Goal: Find specific page/section: Find specific page/section

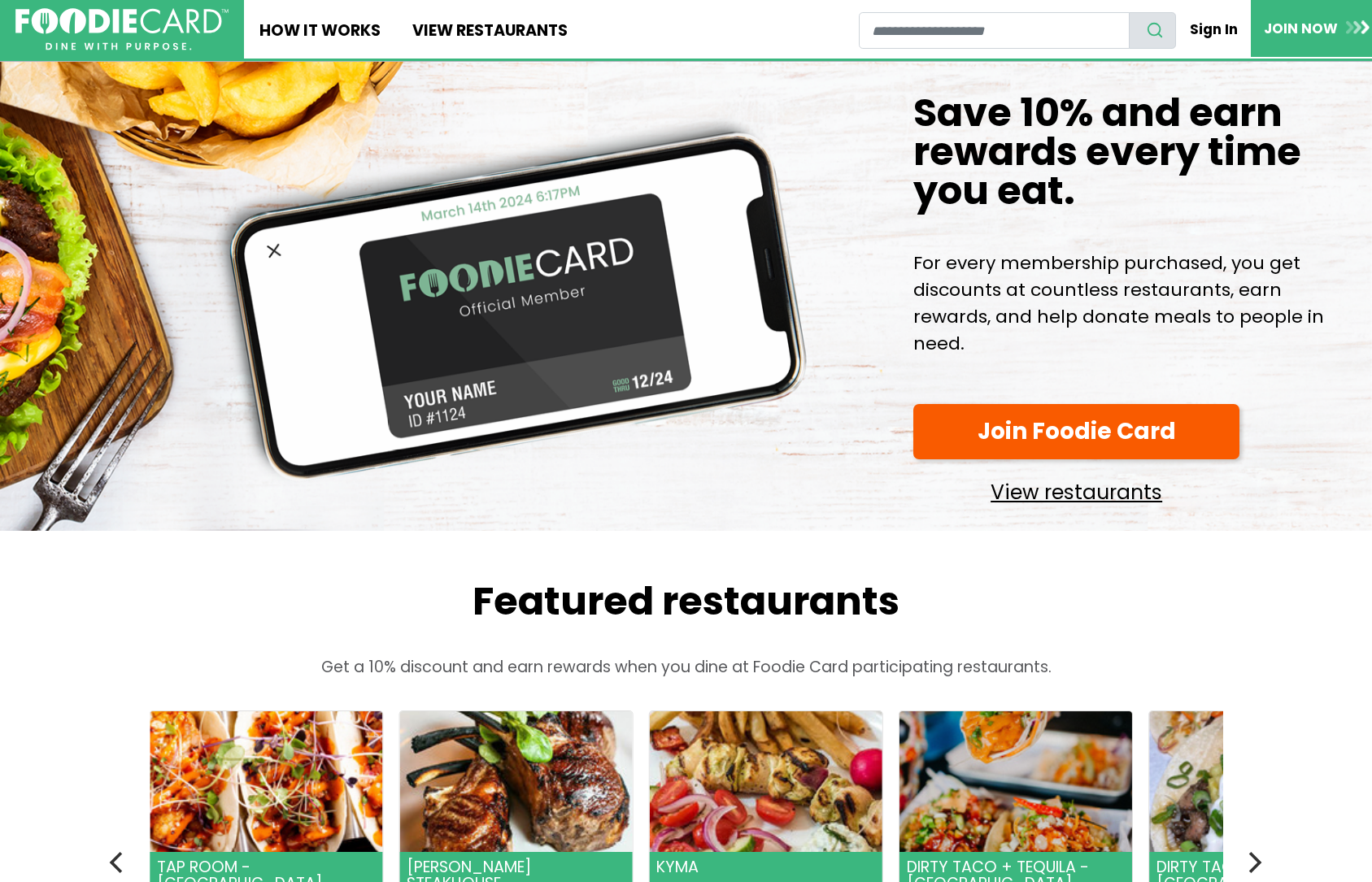
click at [1145, 499] on link "View restaurants" at bounding box center [1076, 488] width 327 height 41
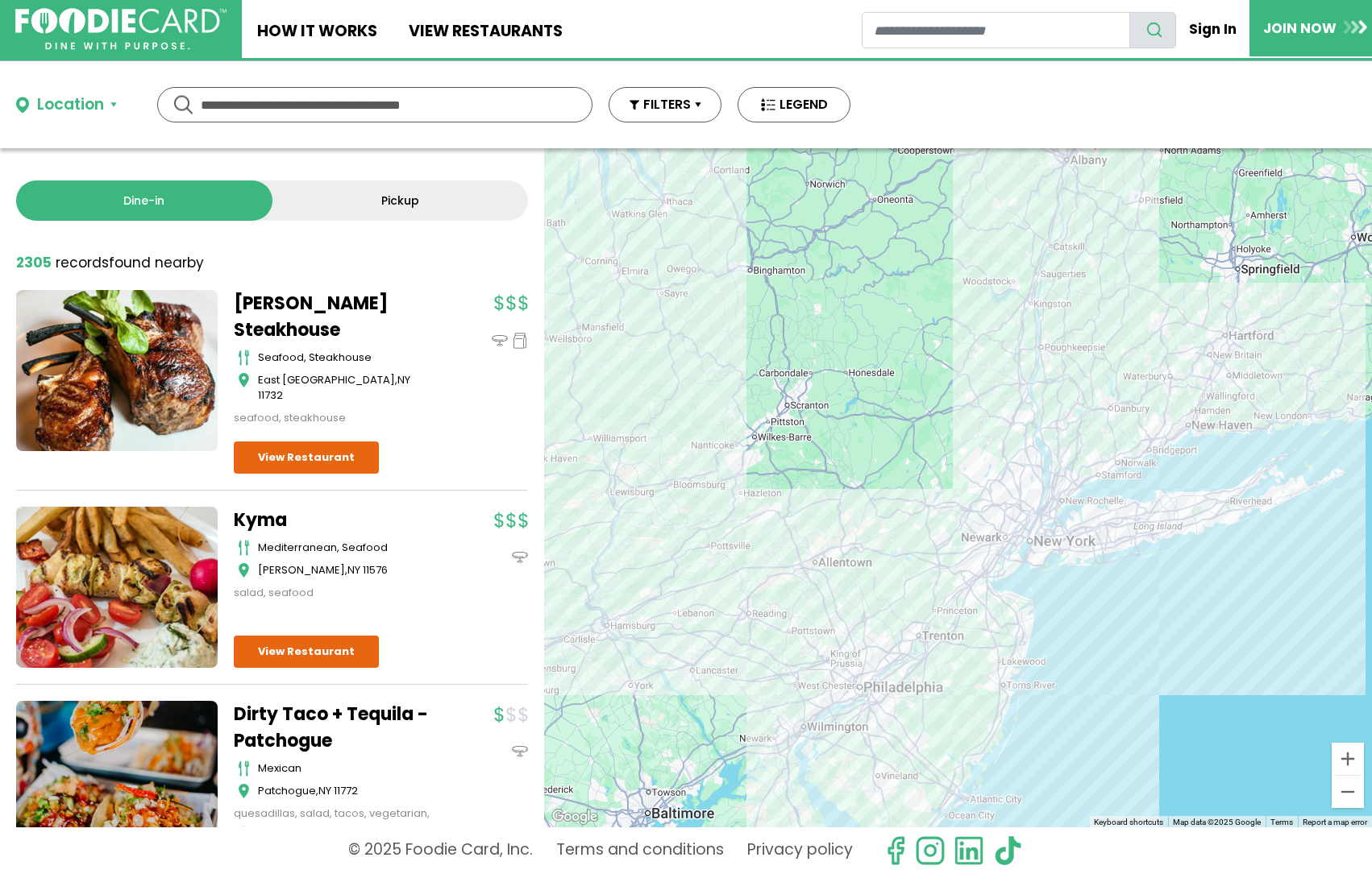
click at [275, 111] on input "text" at bounding box center [375, 105] width 348 height 34
click at [100, 101] on div "Location" at bounding box center [70, 105] width 67 height 24
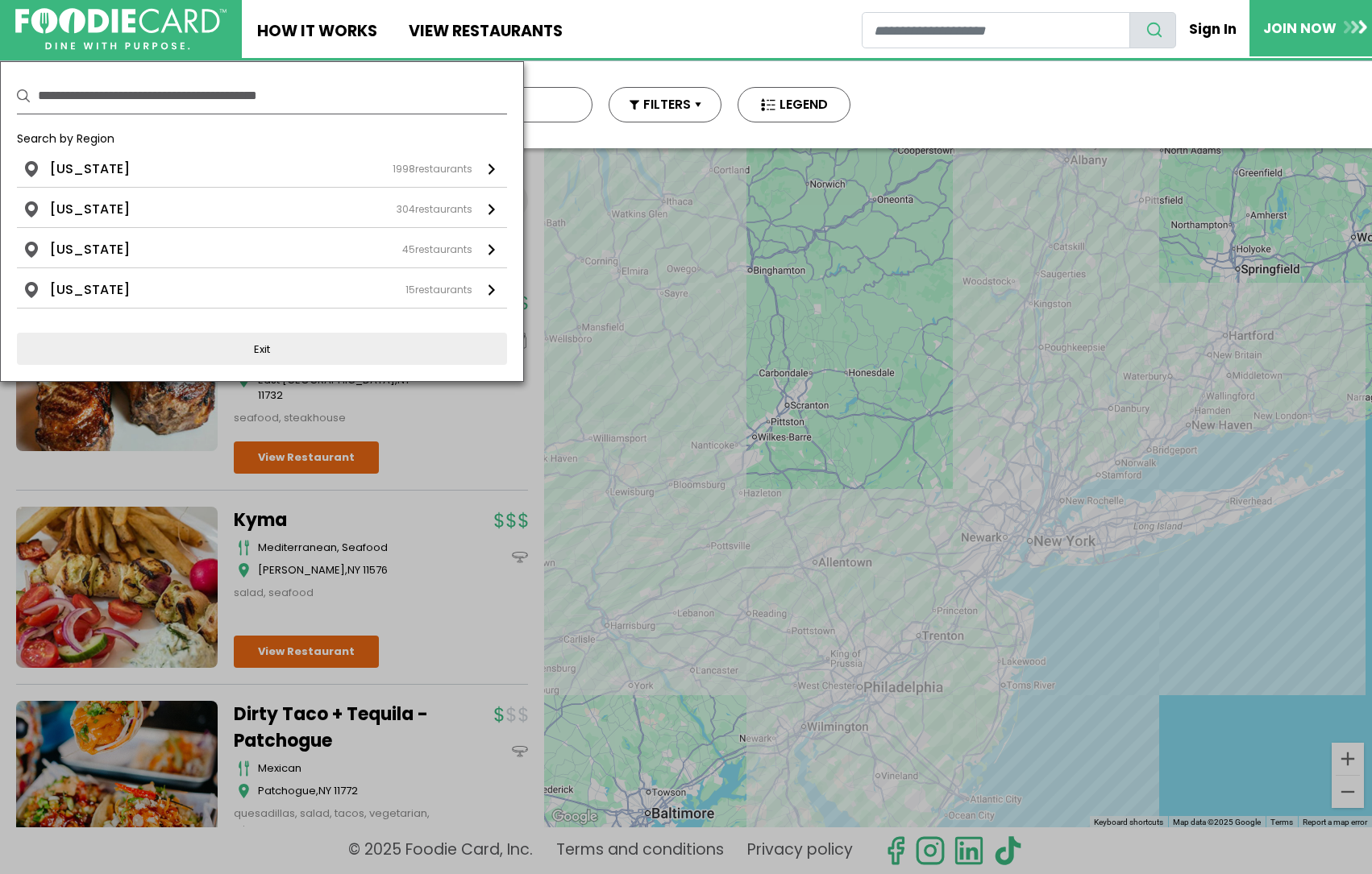
click at [201, 101] on input "text" at bounding box center [272, 95] width 469 height 35
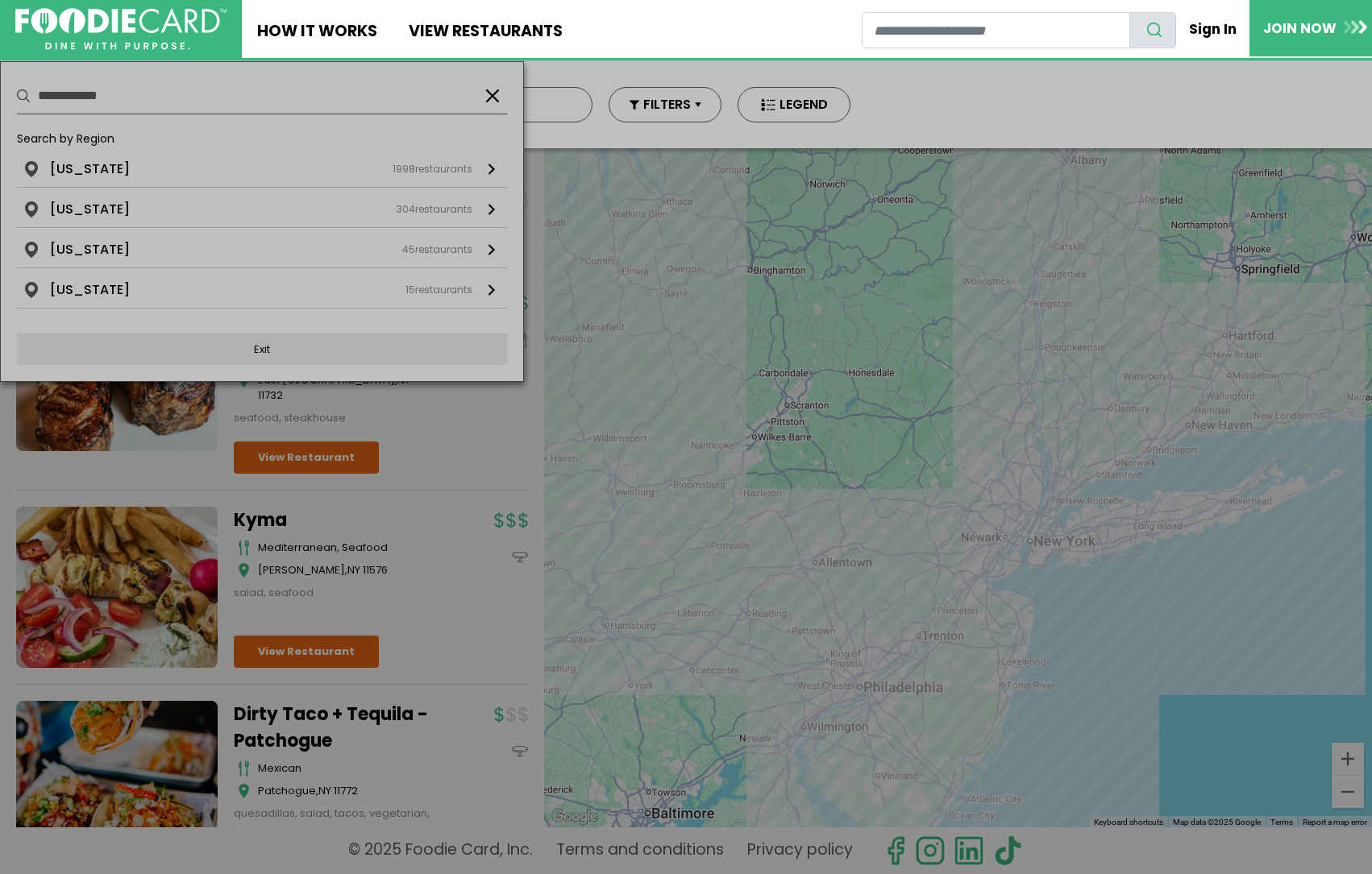
type input "**********"
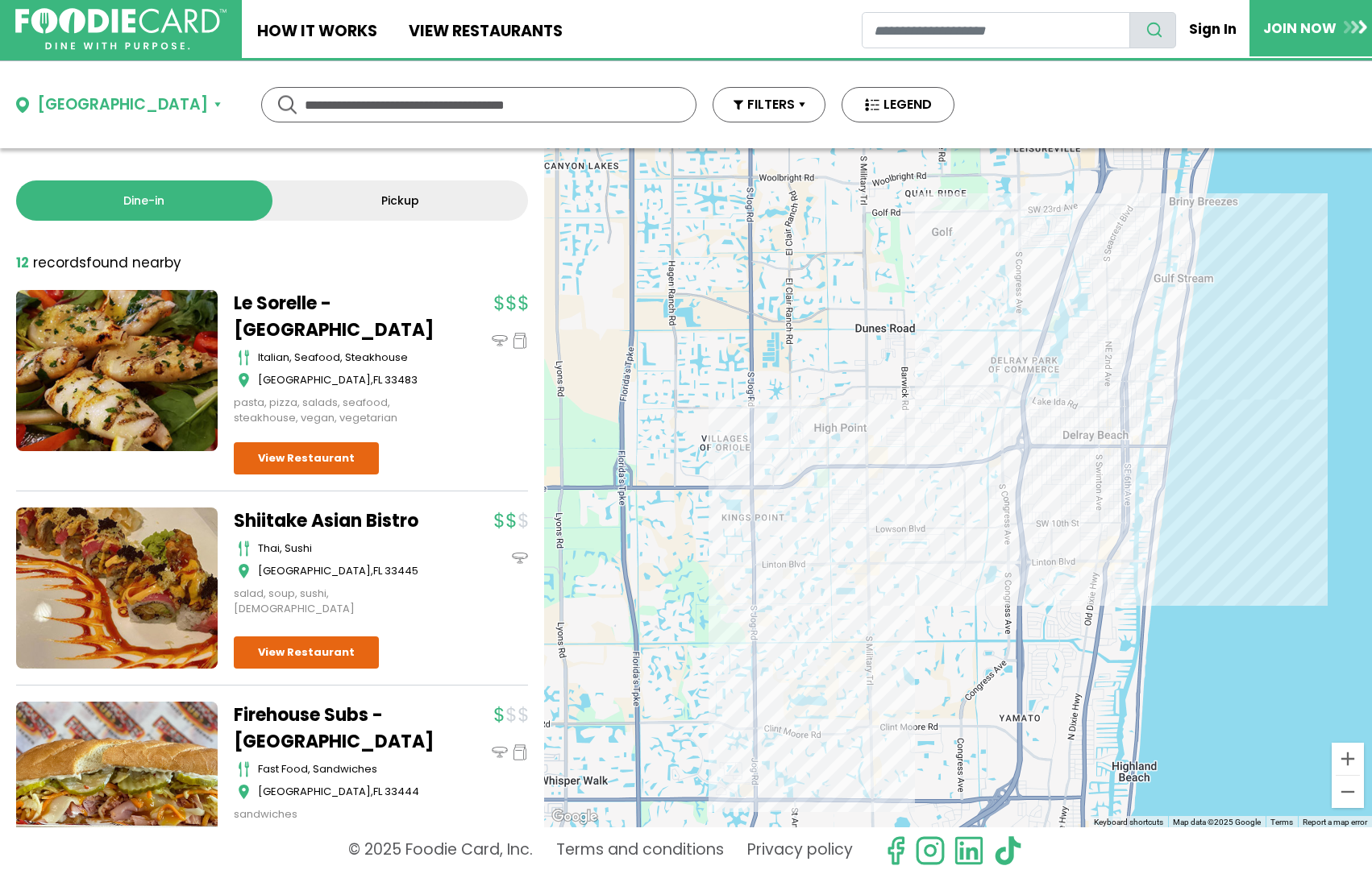
click at [449, 194] on link "Pickup" at bounding box center [400, 201] width 256 height 40
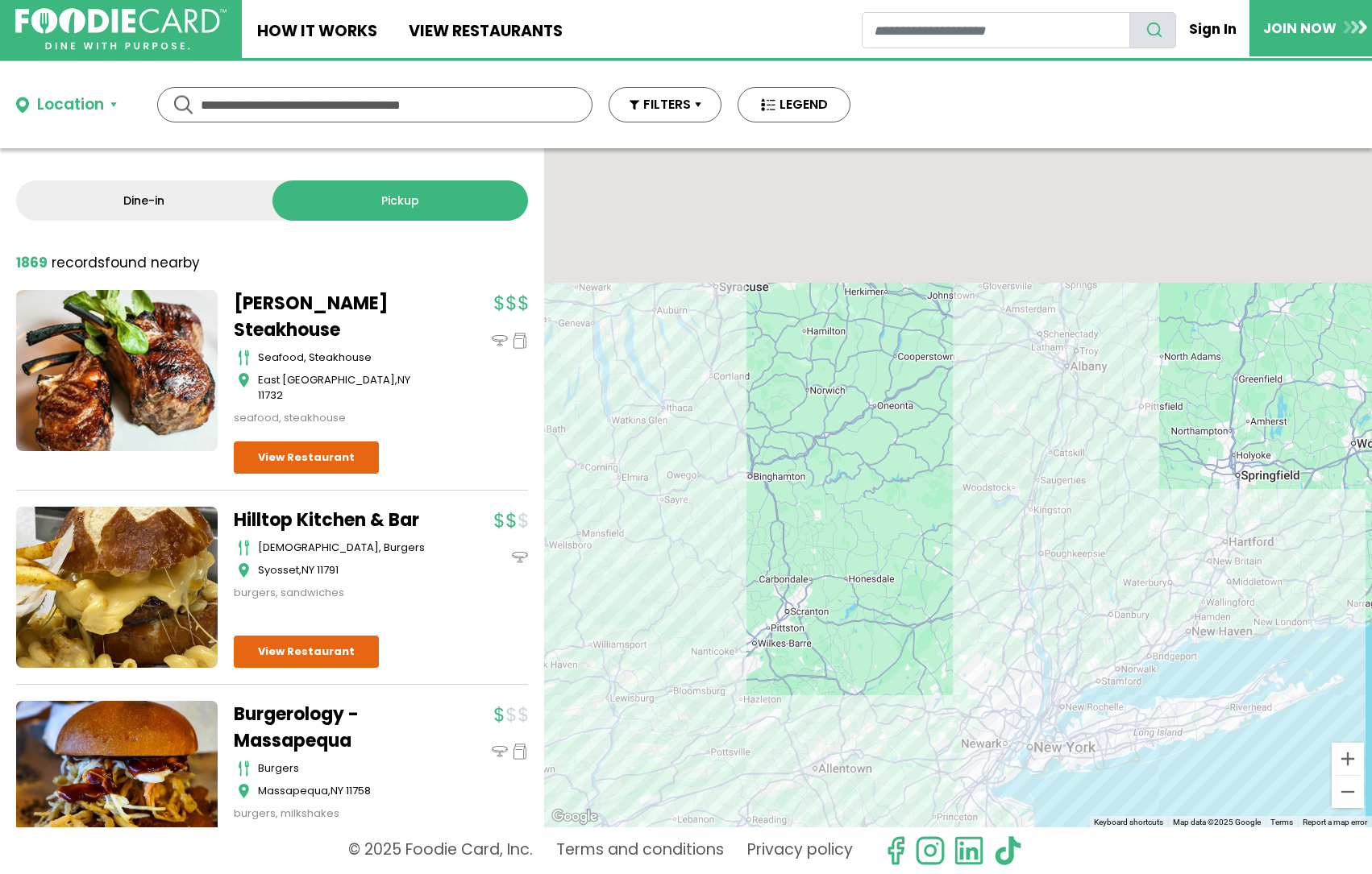
click at [303, 92] on input "text" at bounding box center [375, 105] width 348 height 34
click at [54, 106] on div "Location" at bounding box center [70, 105] width 67 height 24
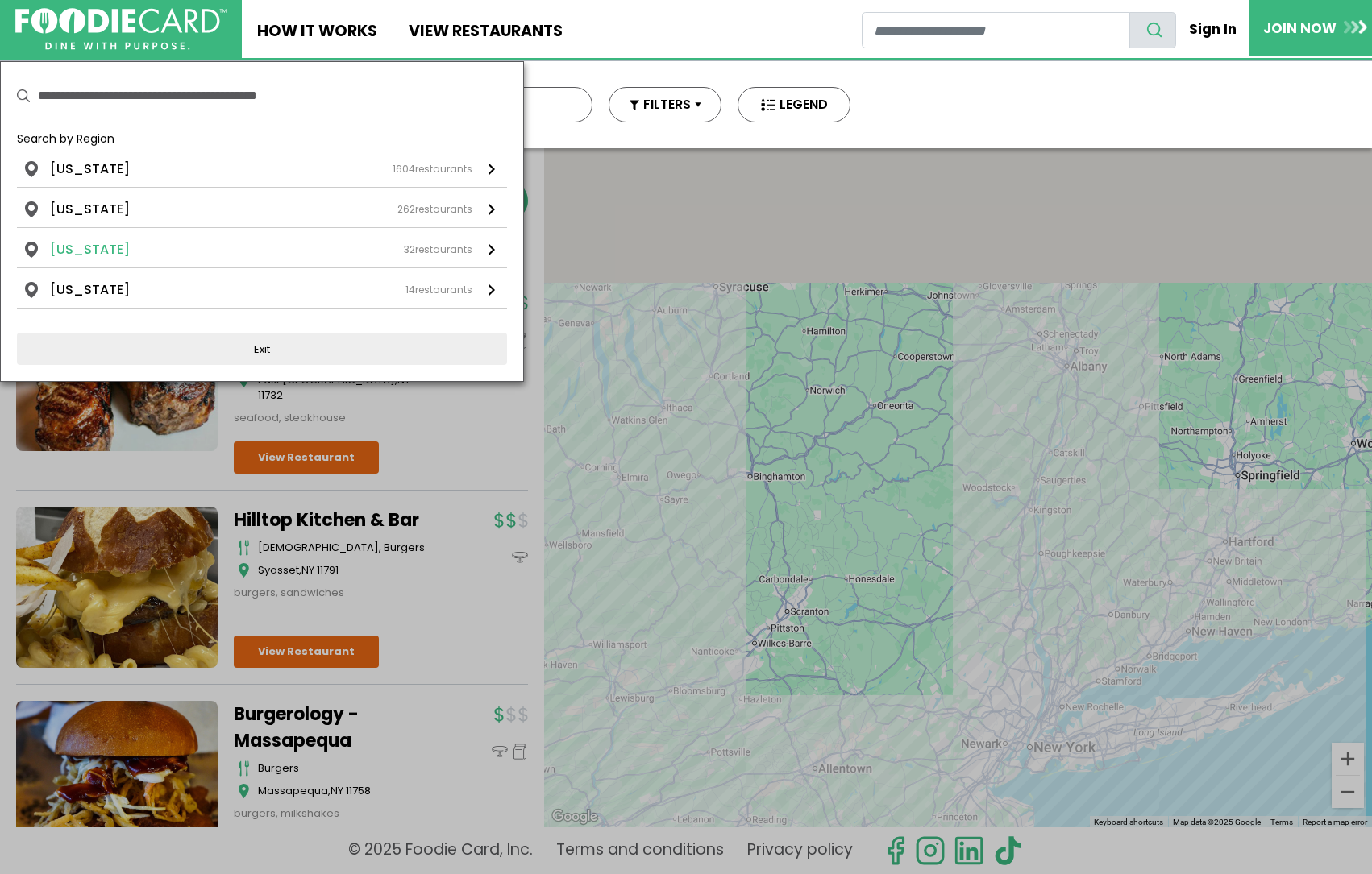
click at [81, 249] on li "[US_STATE]" at bounding box center [90, 250] width 80 height 19
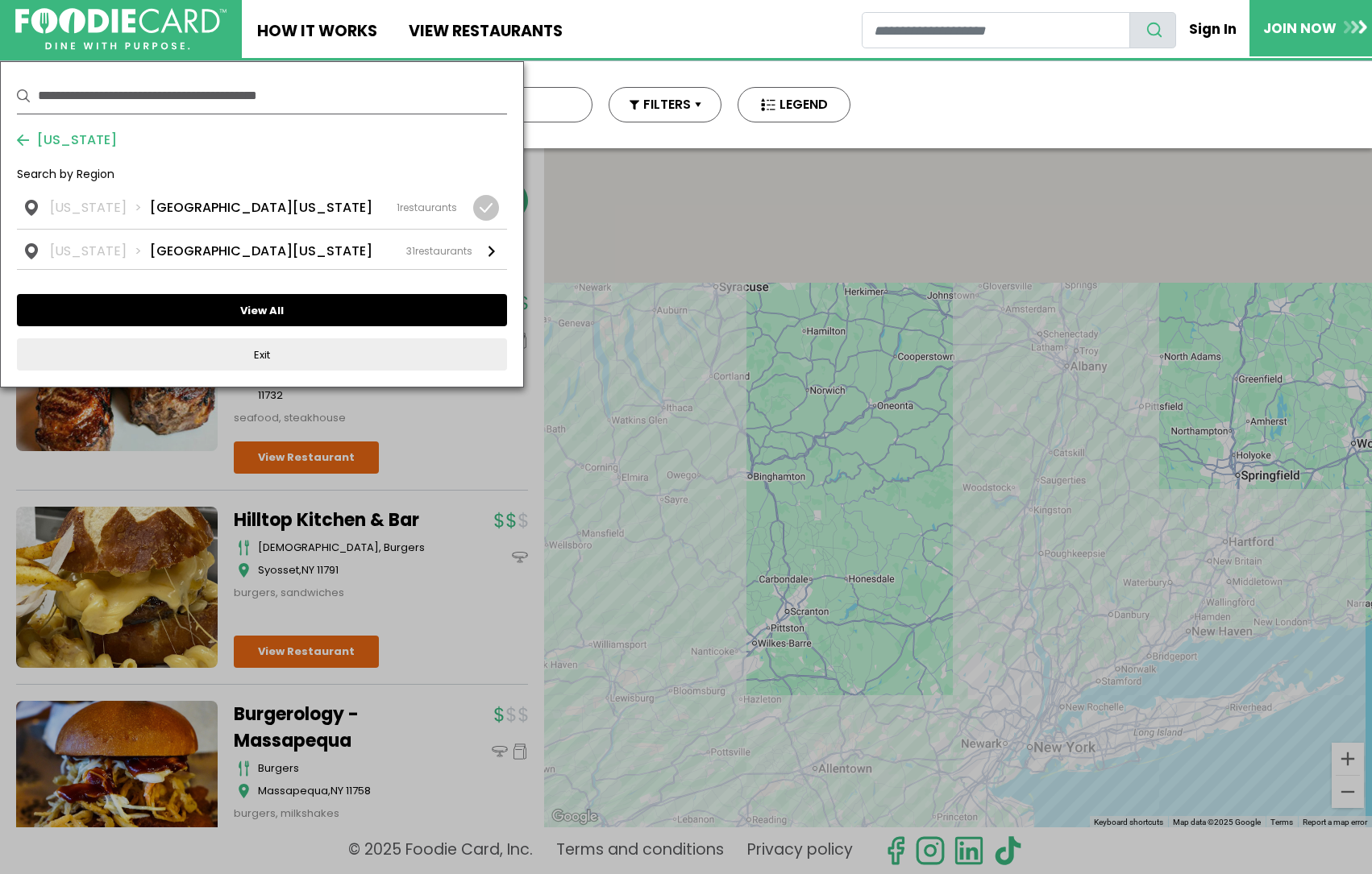
click at [333, 313] on button "View All" at bounding box center [262, 310] width 490 height 32
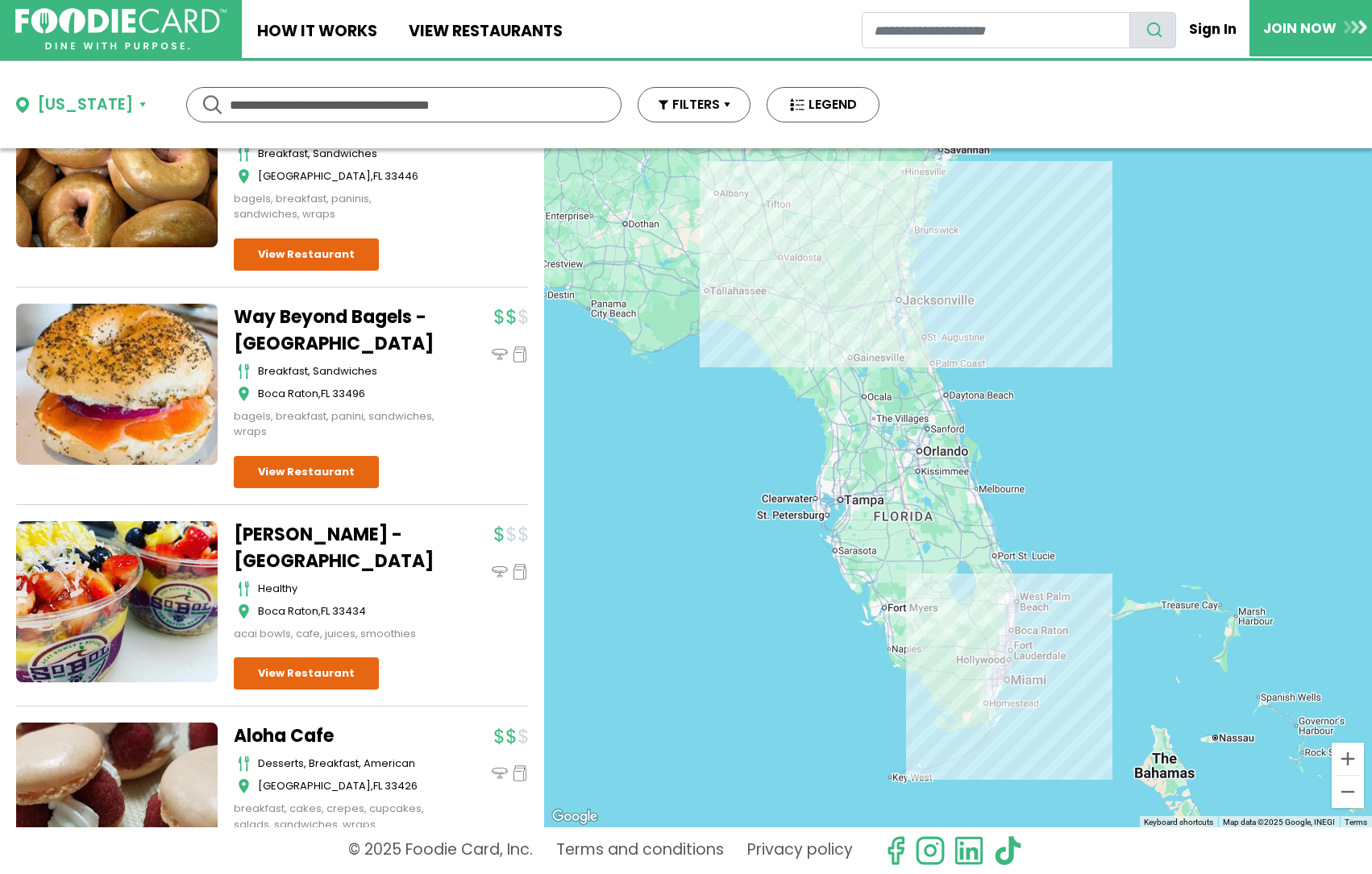
scroll to position [6137, 0]
